Goal: Task Accomplishment & Management: Manage account settings

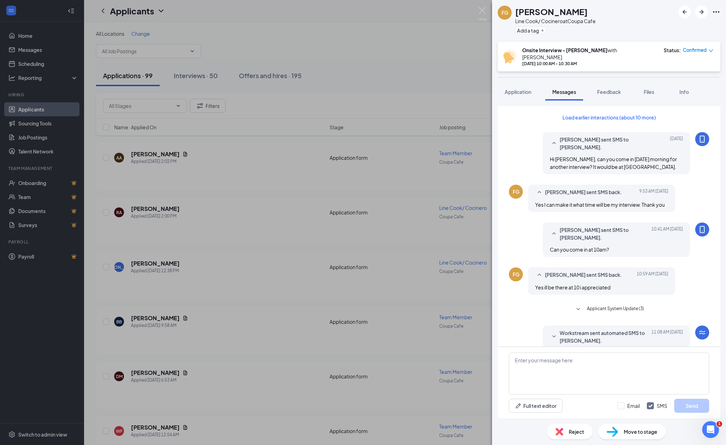
scroll to position [74, 0]
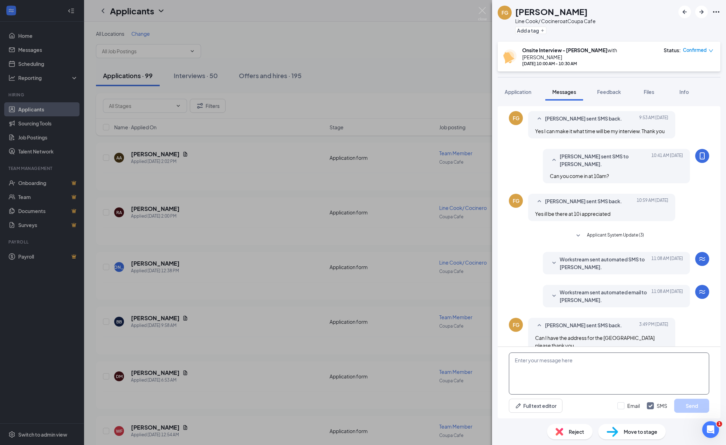
click at [615, 372] on textarea at bounding box center [609, 373] width 200 height 42
type textarea "Yes, the address is Coupa Cafe, 111 Lytton Avenue, Palo Alto, CA 94301. You wil…"
click at [687, 406] on button "Send" at bounding box center [691, 406] width 35 height 14
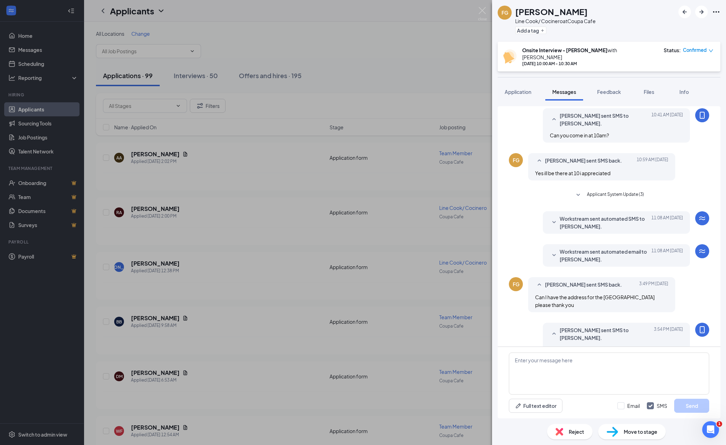
scroll to position [126, 0]
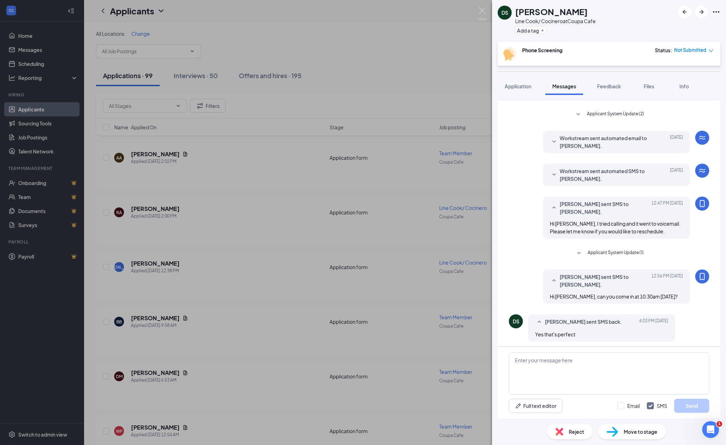
scroll to position [101, 0]
click at [613, 369] on textarea at bounding box center [609, 373] width 200 height 42
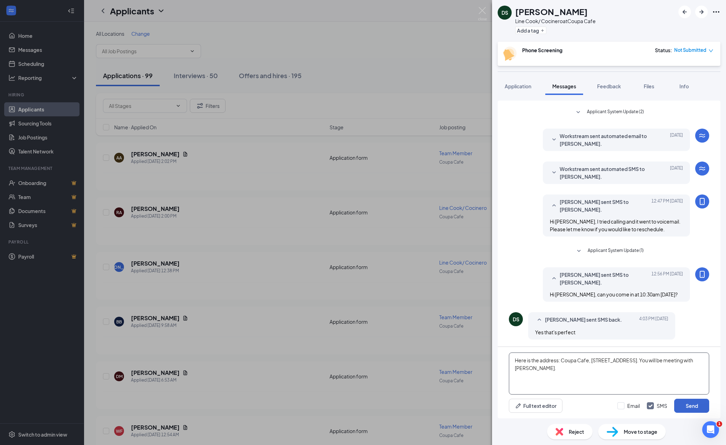
type textarea "Here is the address: Coupa Cafe, [STREET_ADDRESS]. You will be meeting with [PE…"
click at [685, 405] on button "Send" at bounding box center [691, 406] width 35 height 14
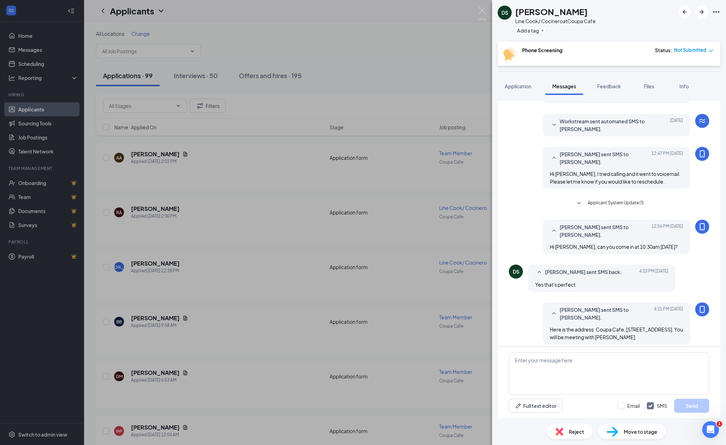
scroll to position [153, 0]
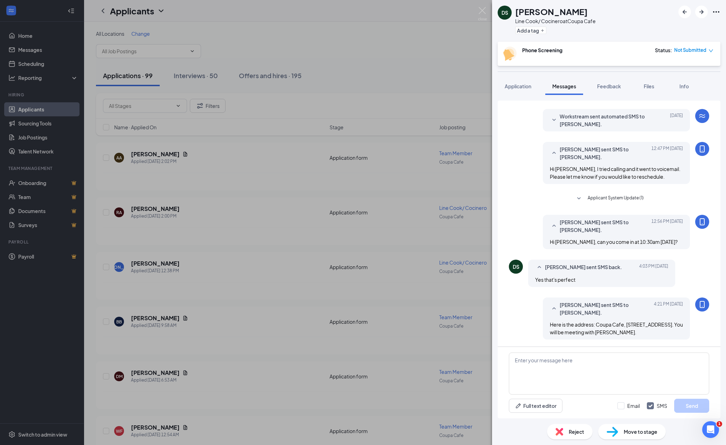
click at [636, 431] on span "Move to stage" at bounding box center [641, 432] width 34 height 8
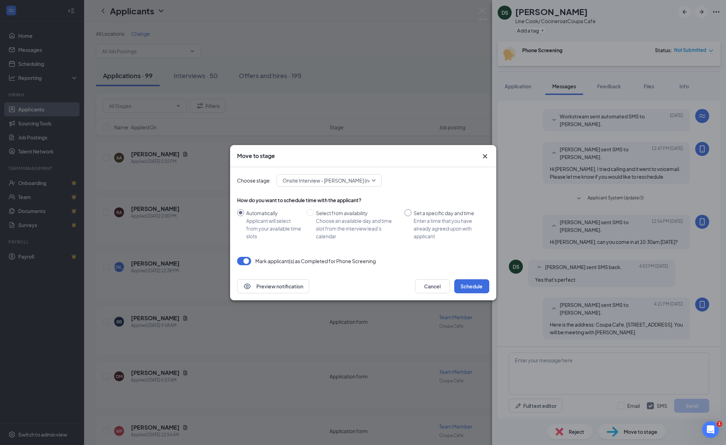
click at [411, 211] on input "Set a specific day and time Enter a time that you have already agreed upon with…" at bounding box center [408, 212] width 7 height 7
radio input "true"
radio input "false"
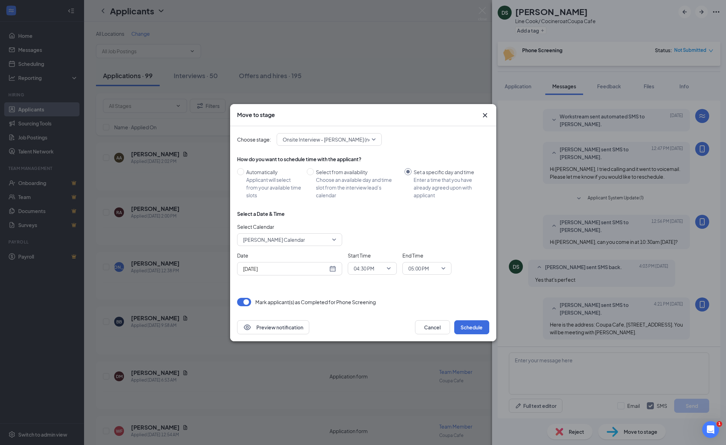
click at [337, 268] on div "[DATE]" at bounding box center [289, 268] width 105 height 13
type input "[DATE]"
click at [310, 240] on div "29" at bounding box center [310, 241] width 8 height 8
click at [385, 267] on span "04:30 PM" at bounding box center [372, 268] width 37 height 11
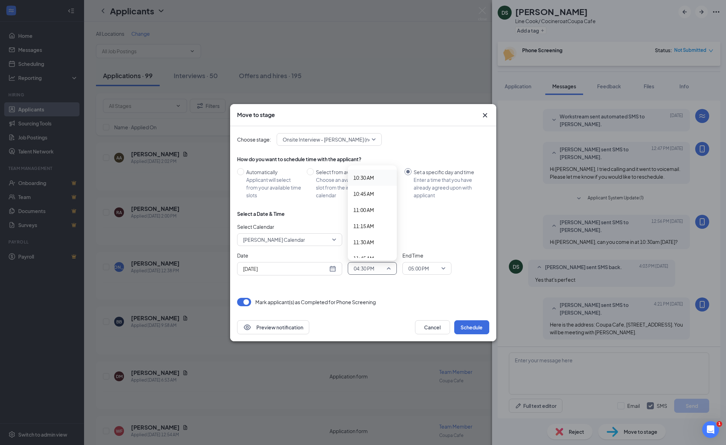
click at [379, 175] on span "10:30 AM" at bounding box center [372, 178] width 38 height 8
click at [438, 267] on span "05:00 PM" at bounding box center [423, 268] width 31 height 11
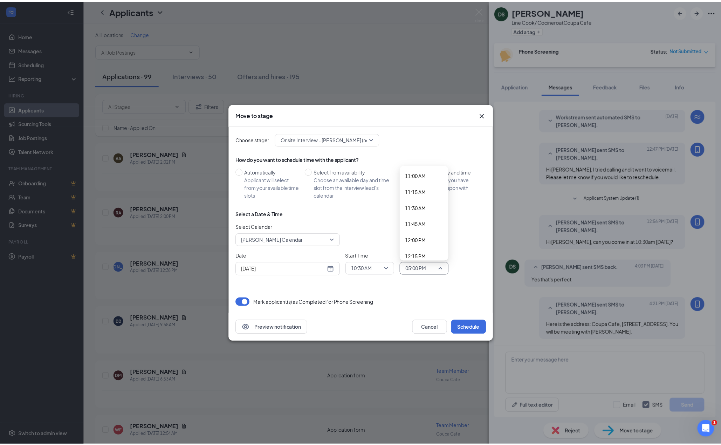
scroll to position [696, 0]
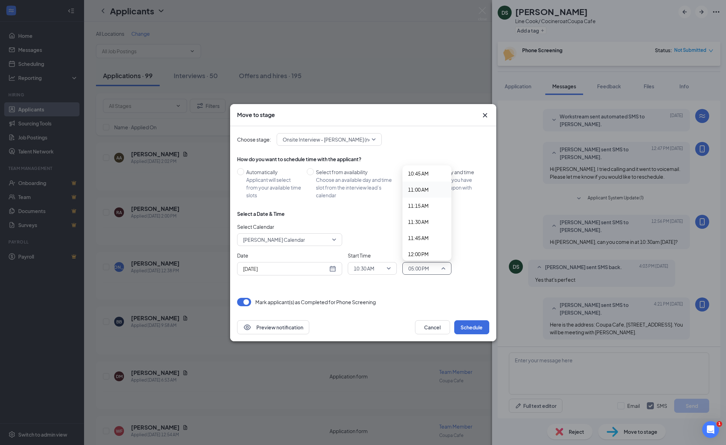
click at [421, 187] on span "11:00 AM" at bounding box center [418, 190] width 21 height 8
click at [466, 324] on button "Schedule" at bounding box center [471, 327] width 35 height 14
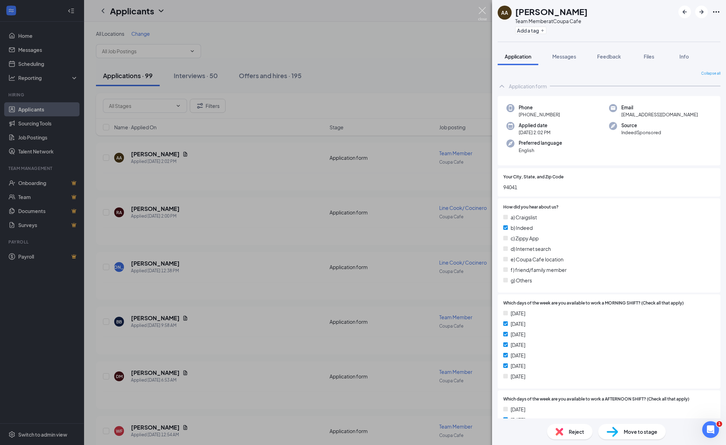
drag, startPoint x: 480, startPoint y: 11, endPoint x: 494, endPoint y: 0, distance: 17.5
click at [480, 11] on img at bounding box center [482, 14] width 9 height 14
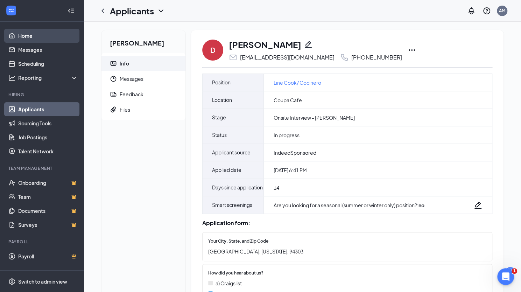
click at [39, 30] on link "Home" at bounding box center [48, 36] width 60 height 14
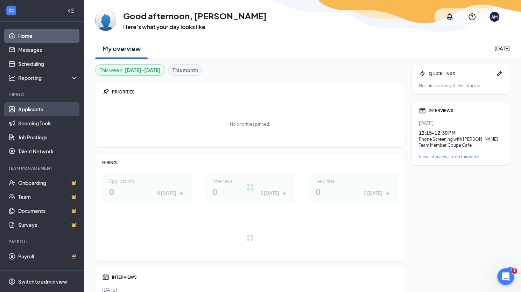
click at [39, 114] on link "Applicants" at bounding box center [48, 109] width 60 height 14
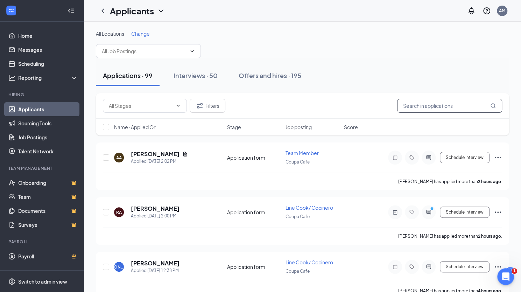
click at [442, 111] on input "text" at bounding box center [449, 106] width 105 height 14
type input "rudy"
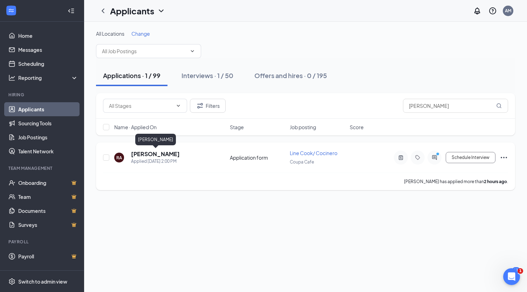
click at [172, 153] on h5 "[PERSON_NAME]" at bounding box center [155, 154] width 49 height 8
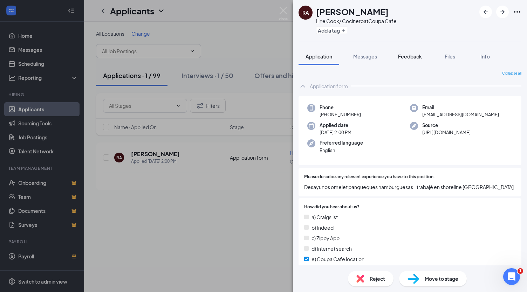
click at [406, 51] on button "Feedback" at bounding box center [410, 57] width 38 height 18
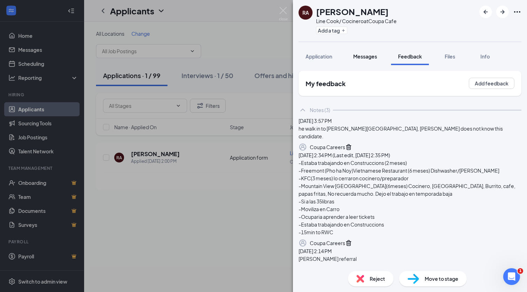
click at [364, 63] on button "Messages" at bounding box center [365, 57] width 38 height 18
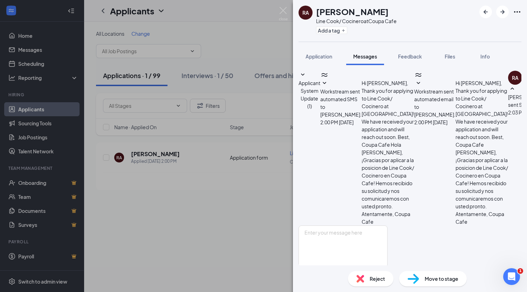
scroll to position [144, 0]
click at [412, 57] on span "Feedback" at bounding box center [410, 56] width 24 height 6
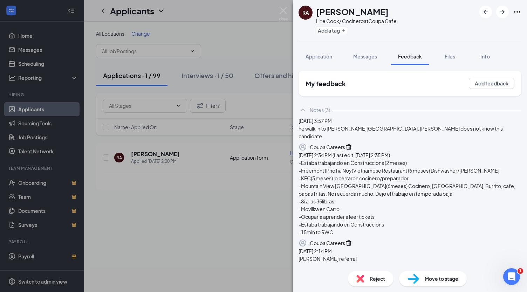
drag, startPoint x: 389, startPoint y: 12, endPoint x: 317, endPoint y: 6, distance: 72.3
click at [317, 7] on div "[PERSON_NAME]" at bounding box center [356, 12] width 81 height 12
copy h1 "[PERSON_NAME]"
